Goal: Book appointment/travel/reservation

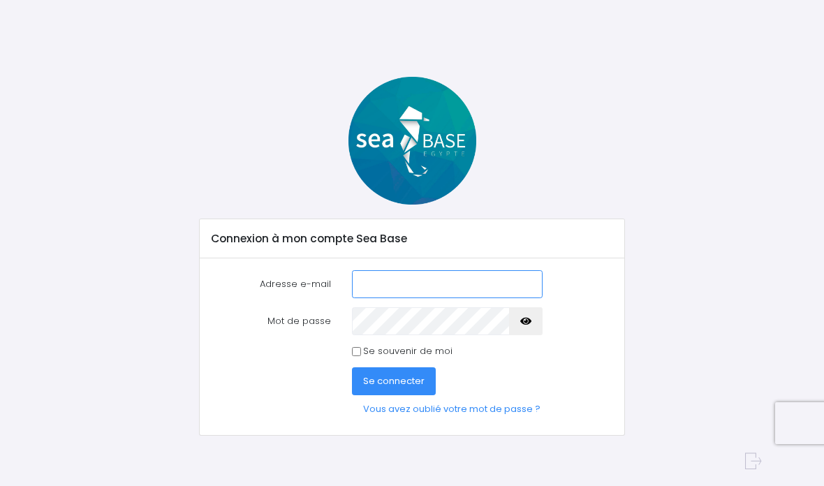
type input "jeanpierre.latta@sfr.fr"
click at [520, 327] on button "button" at bounding box center [526, 321] width 34 height 28
click at [523, 321] on icon "button" at bounding box center [526, 321] width 11 height 0
click at [386, 381] on span "Se connecter" at bounding box center [393, 380] width 61 height 13
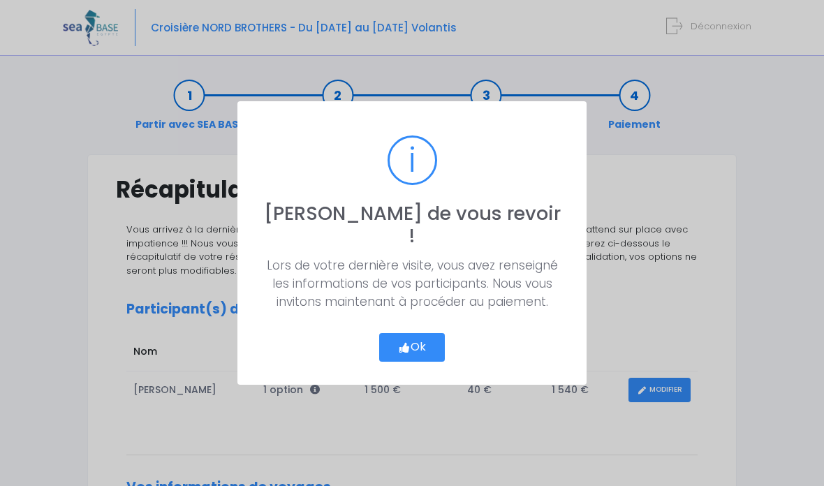
click at [412, 340] on button "Ok" at bounding box center [412, 347] width 66 height 29
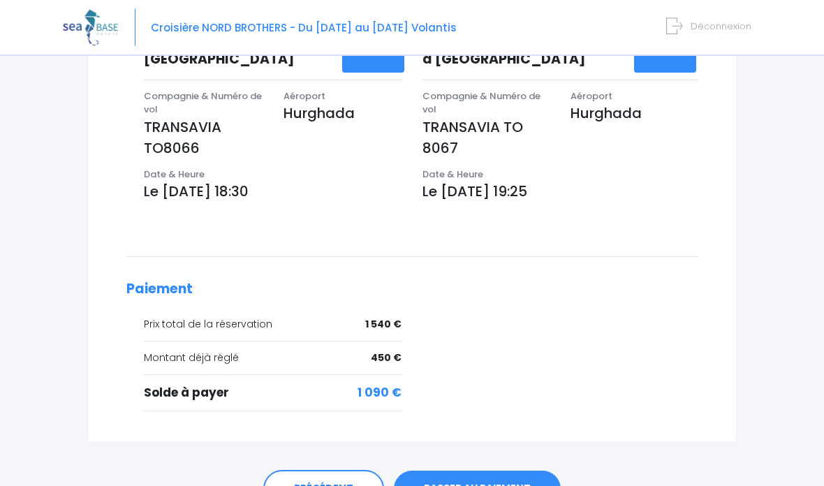
scroll to position [483, 0]
click at [451, 470] on link "PASSER AU PAIEMENT" at bounding box center [477, 488] width 167 height 36
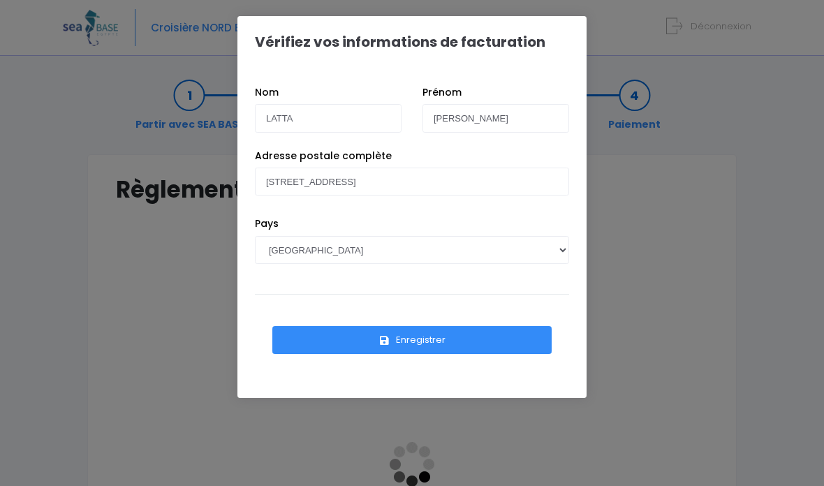
click at [395, 342] on button "Enregistrer" at bounding box center [411, 340] width 279 height 28
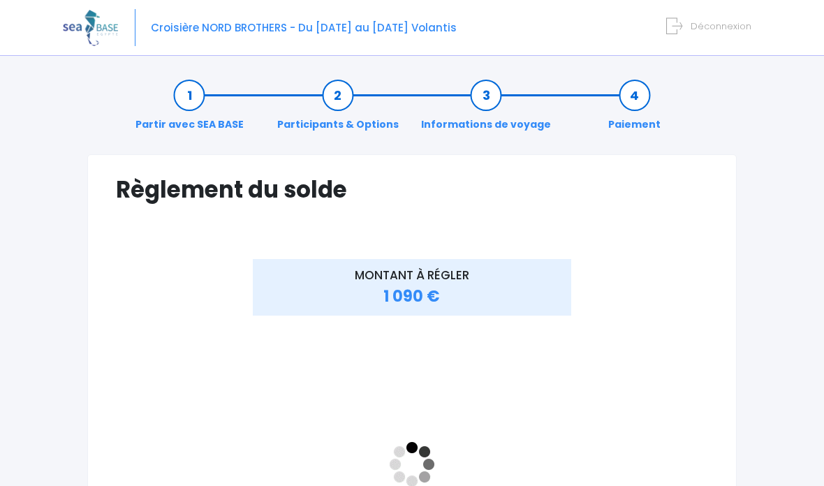
click at [683, 27] on icon at bounding box center [675, 26] width 16 height 23
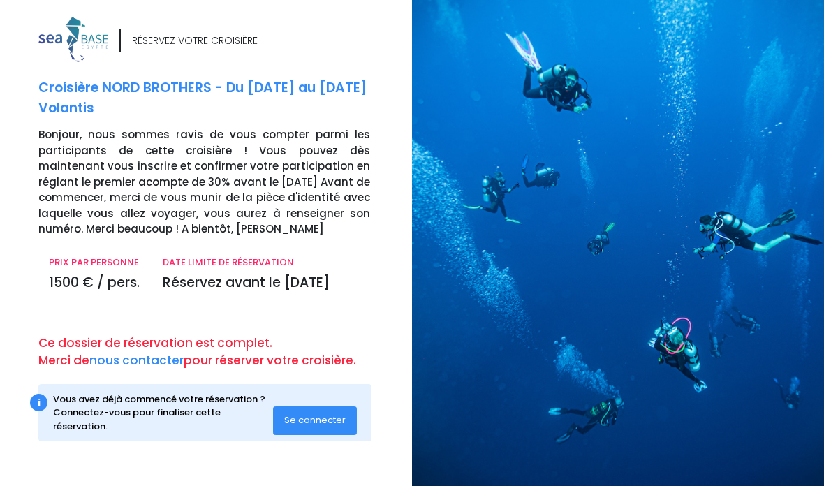
click at [304, 414] on span "Se connecter" at bounding box center [314, 420] width 61 height 13
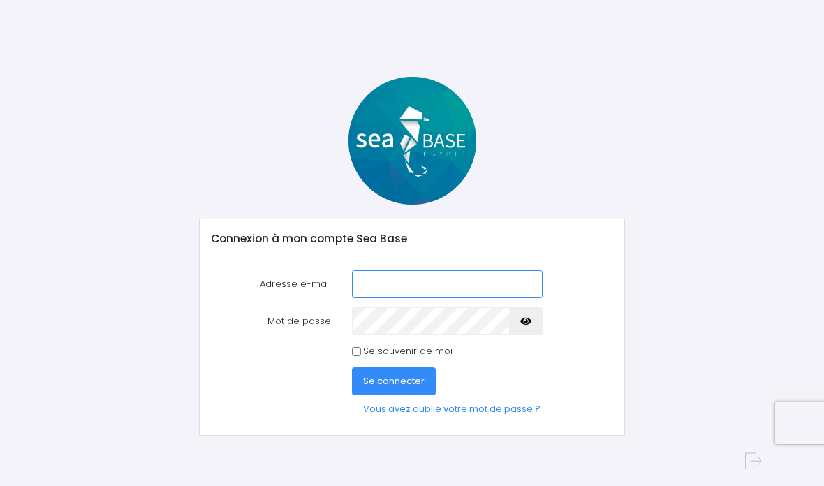
type input "[PERSON_NAME][EMAIL_ADDRESS][PERSON_NAME][DOMAIN_NAME]"
click at [387, 382] on span "Se connecter" at bounding box center [393, 380] width 61 height 13
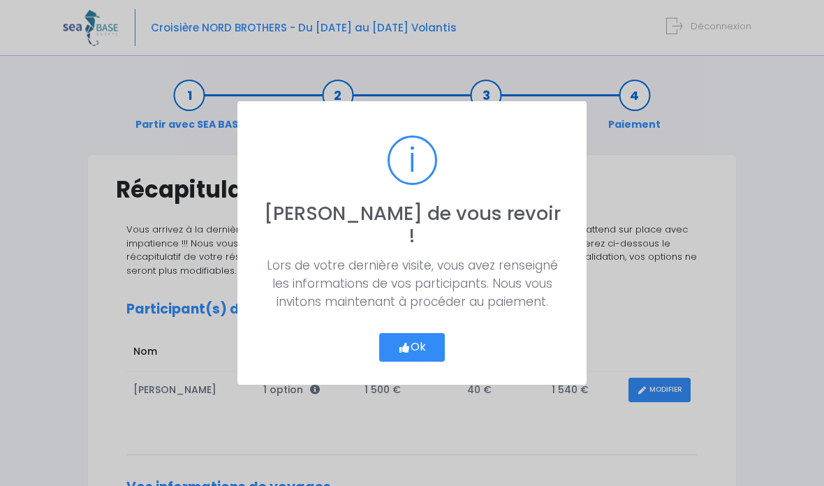
click at [409, 333] on button "Ok" at bounding box center [412, 347] width 66 height 29
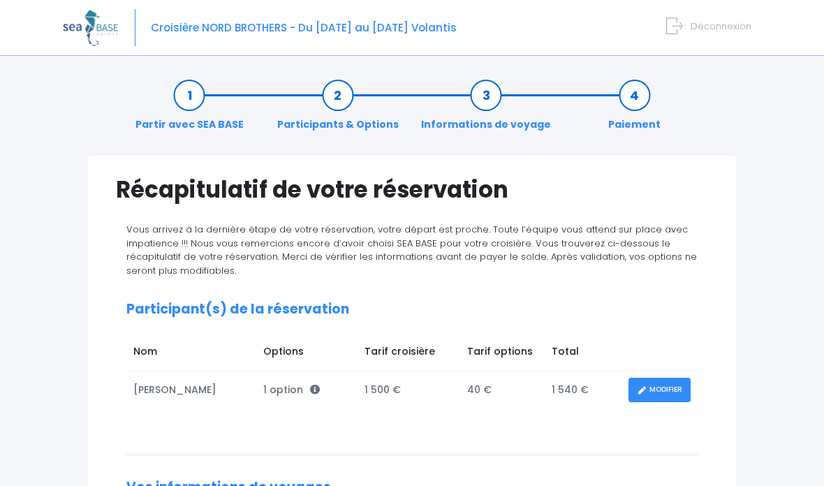
click at [191, 93] on link "Partir avec SEA BASE" at bounding box center [190, 110] width 122 height 44
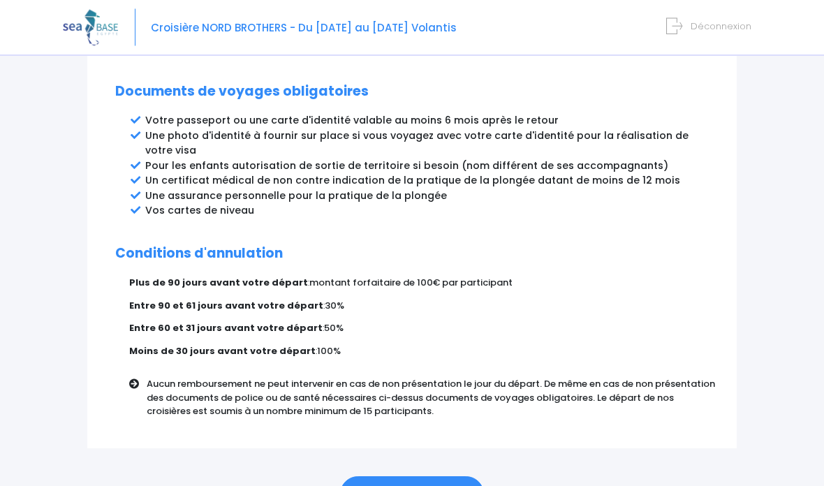
scroll to position [801, 0]
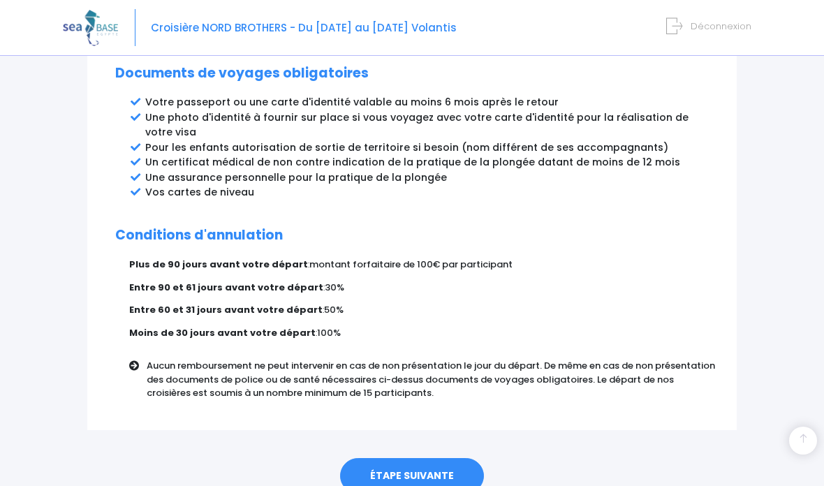
click at [406, 458] on link "ÉTAPE SUIVANTE" at bounding box center [412, 476] width 144 height 36
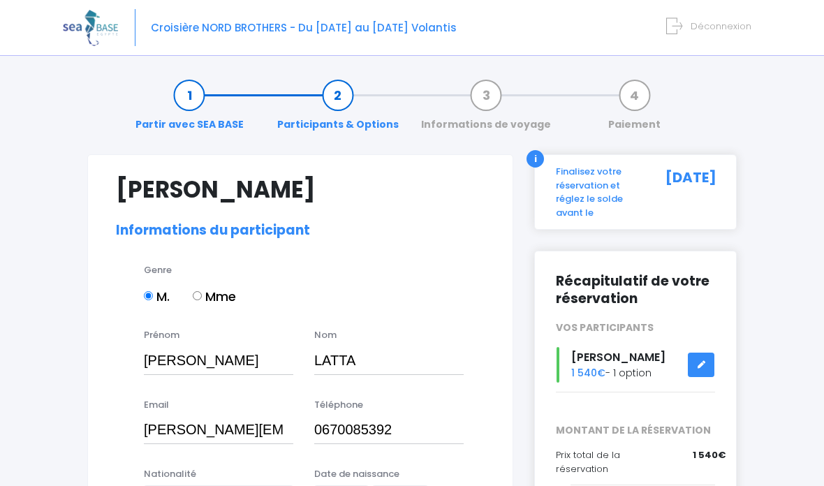
select select "N3"
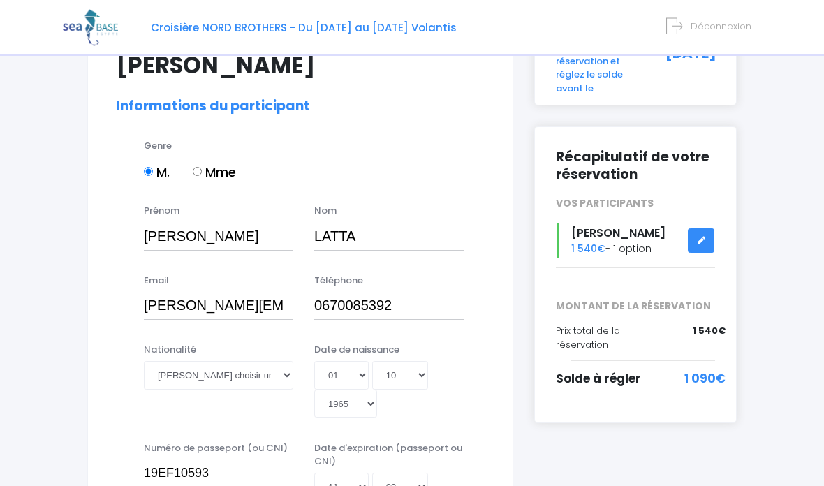
scroll to position [124, 0]
click at [283, 377] on select "Veuillez choisir une nationalité Afghane Albanaise Algerienne Allemande America…" at bounding box center [219, 375] width 150 height 28
select select "Française"
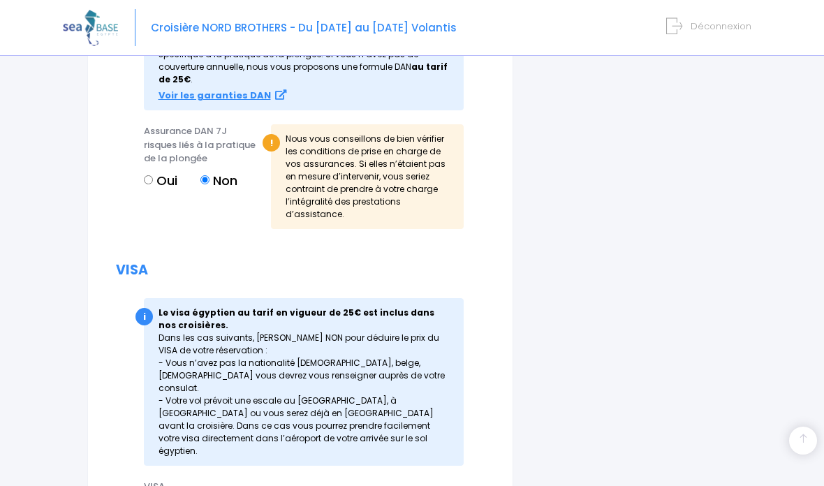
scroll to position [1827, 0]
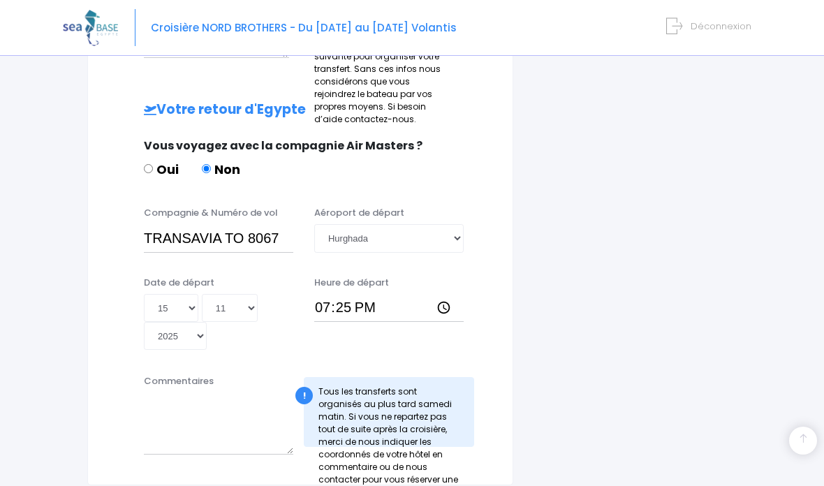
scroll to position [658, 0]
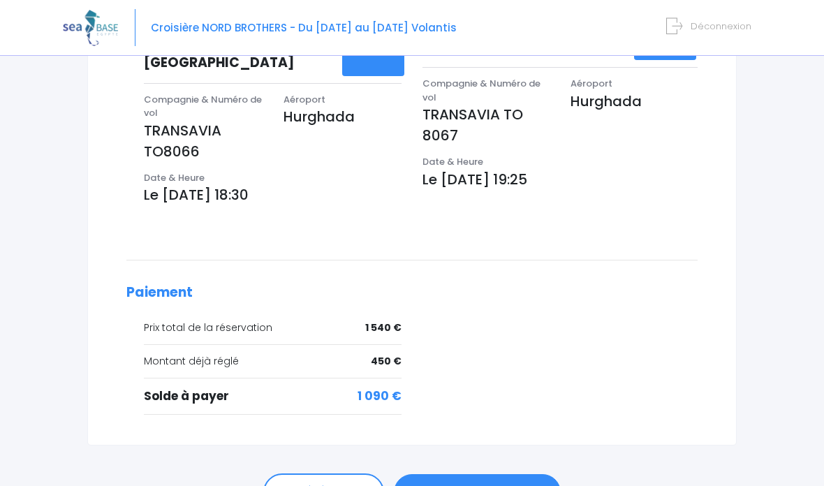
scroll to position [535, 0]
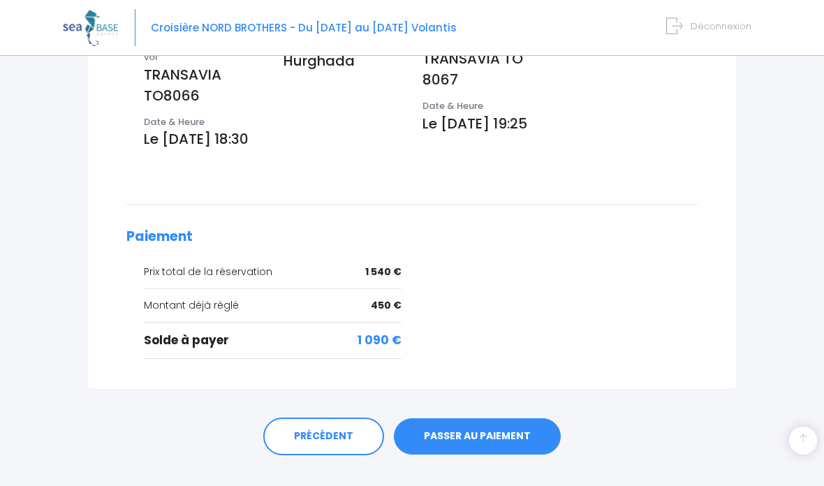
click at [704, 25] on span "Déconnexion" at bounding box center [721, 26] width 61 height 13
